Goal: Task Accomplishment & Management: Manage account settings

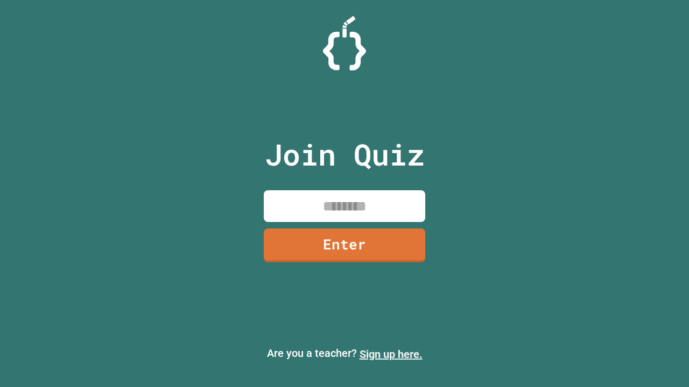
click at [391, 355] on link "Sign up here." at bounding box center [390, 354] width 63 height 13
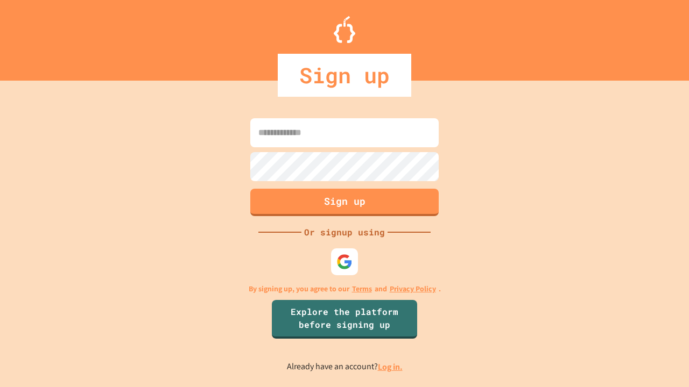
click at [391, 367] on link "Log in." at bounding box center [390, 367] width 25 height 11
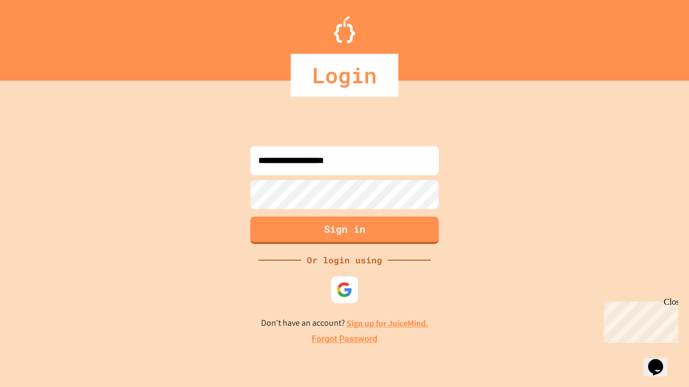
type input "**********"
